Goal: Task Accomplishment & Management: Use online tool/utility

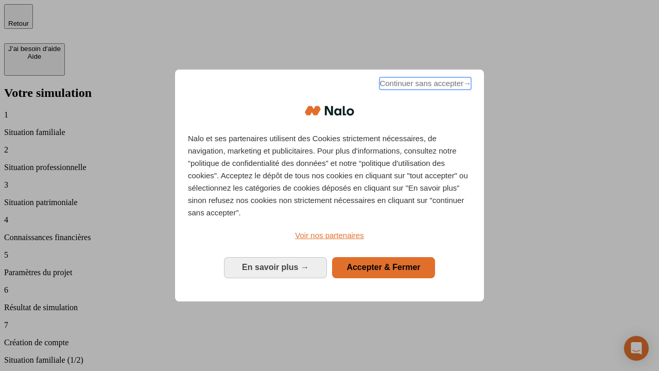
click at [424, 85] on span "Continuer sans accepter →" at bounding box center [425, 83] width 92 height 12
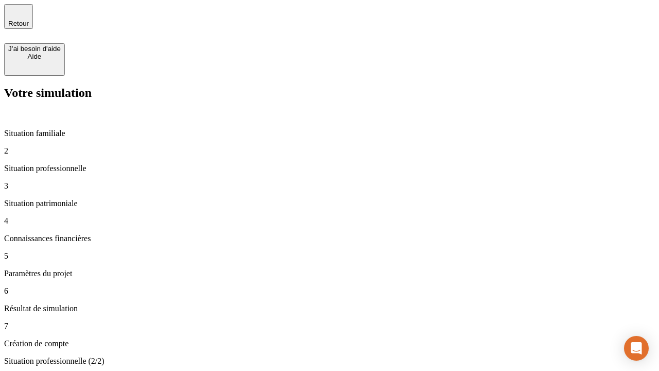
type input "30 000"
type input "40 000"
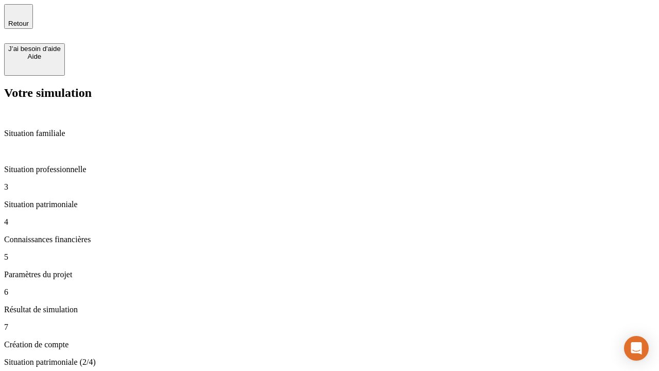
type input "1 100"
type input "20"
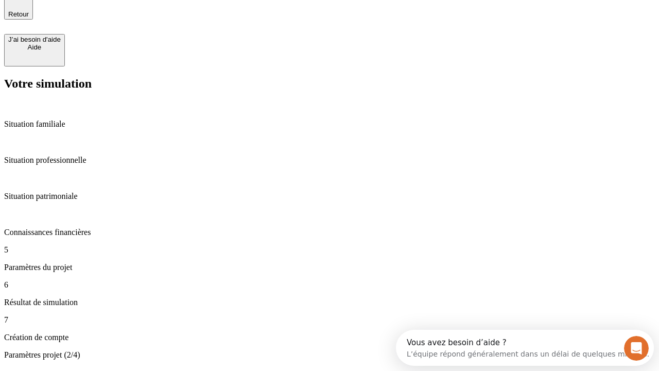
type input "40"
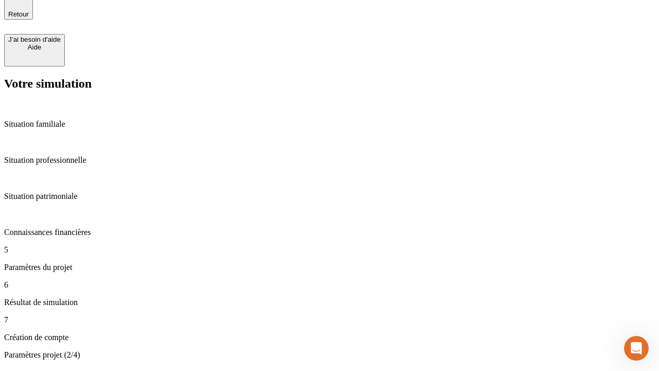
scroll to position [0, 0]
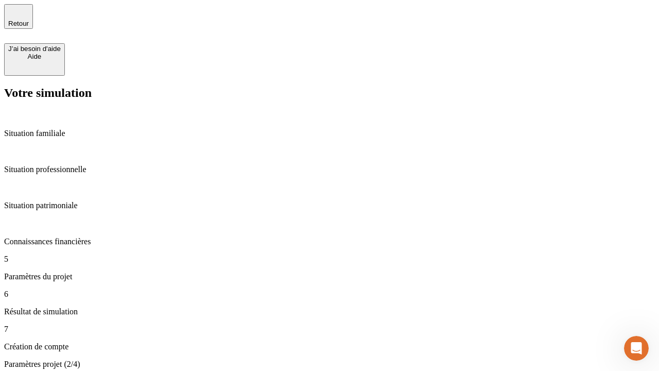
type input "62"
type input "50 000"
type input "640"
